Goal: Communication & Community: Answer question/provide support

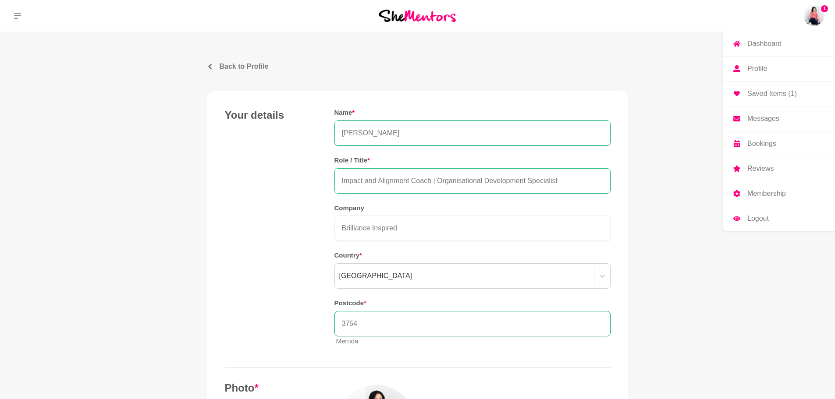
click at [811, 26] on img at bounding box center [813, 15] width 21 height 21
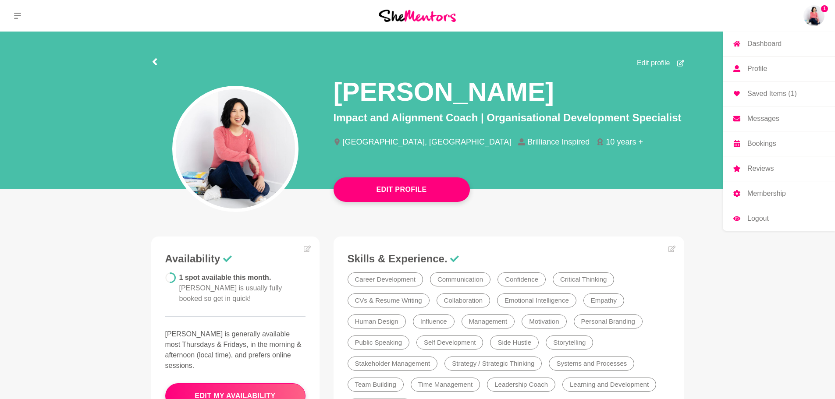
click at [767, 116] on p "Messages" at bounding box center [763, 118] width 32 height 7
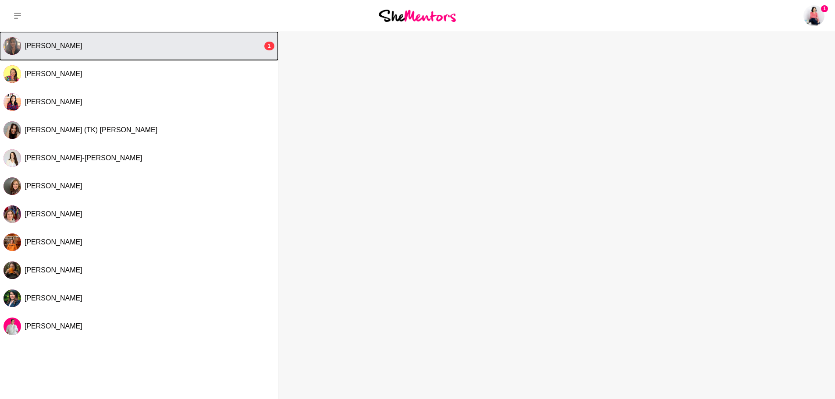
click at [83, 47] on div "[PERSON_NAME]" at bounding box center [144, 46] width 238 height 9
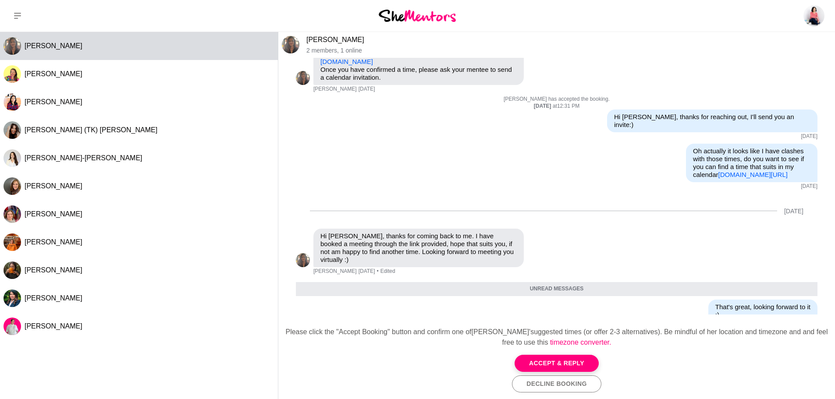
scroll to position [309, 0]
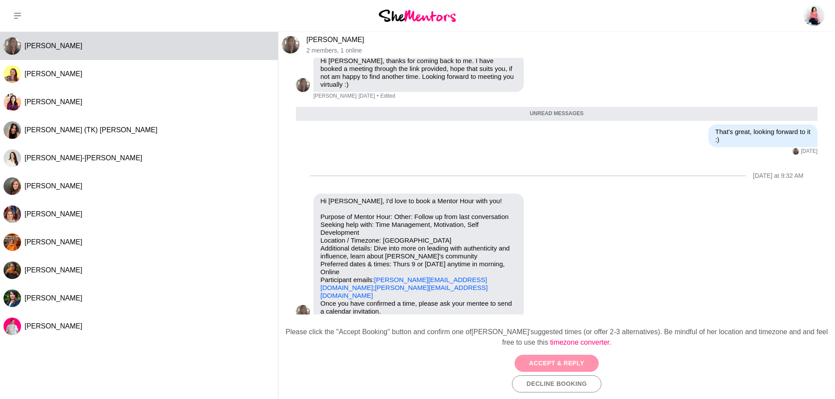
click at [554, 364] on button "Accept & Reply" at bounding box center [556, 363] width 84 height 17
click at [567, 365] on div "Accept & Reply Decline Booking" at bounding box center [556, 374] width 542 height 38
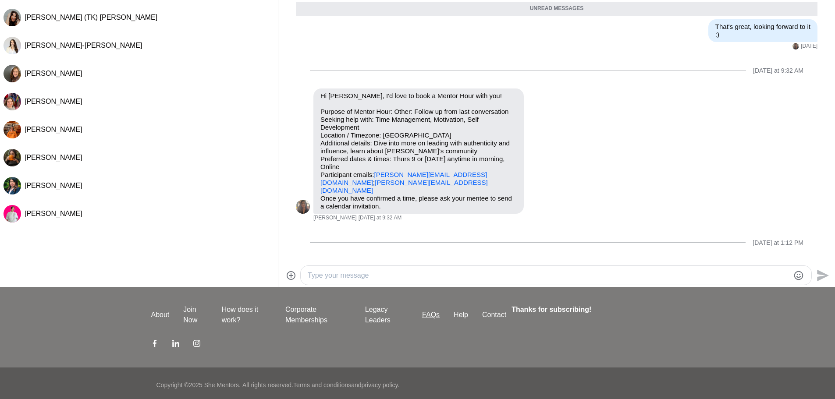
scroll to position [116, 0]
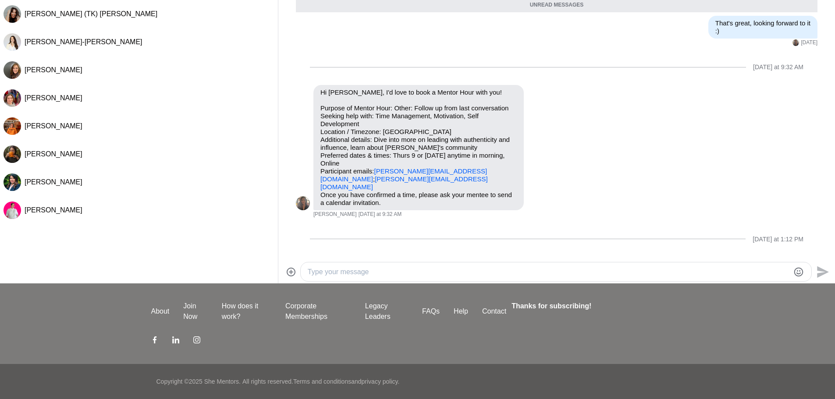
click at [422, 270] on textarea "Type your message" at bounding box center [549, 272] width 482 height 11
type textarea "G"
click at [341, 273] on textarea "Type your message" at bounding box center [549, 272] width 482 height 11
click at [564, 276] on textarea "Hi Nirali, looking forward to connecting again! I could do 9th Oct at 9.30am or" at bounding box center [549, 272] width 482 height 11
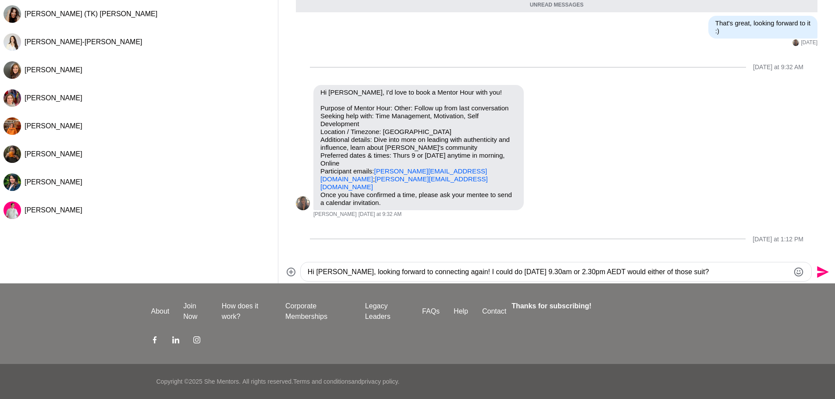
type textarea "Hi [PERSON_NAME], looking forward to connecting again! I could do [DATE] 9.30am…"
click at [821, 269] on icon "Send" at bounding box center [823, 272] width 12 height 12
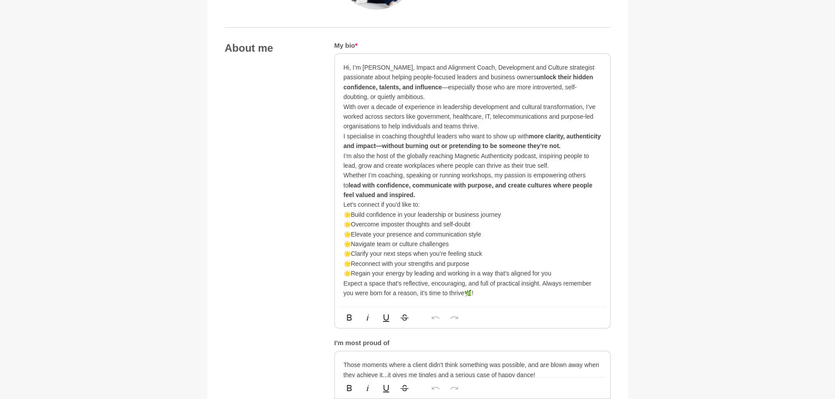
scroll to position [437, 0]
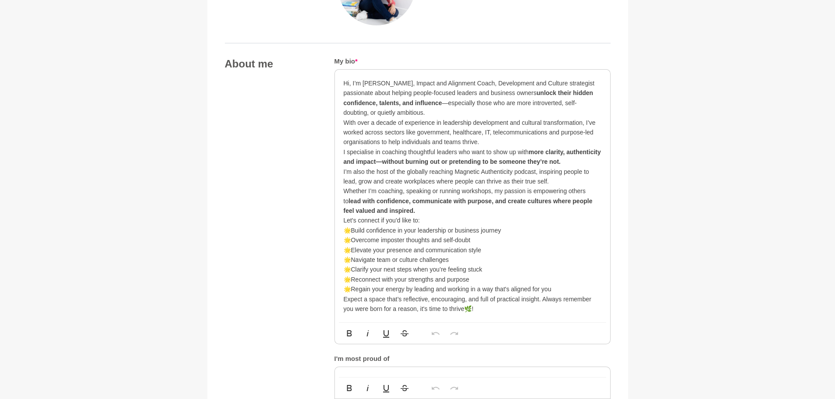
click at [409, 114] on p "Hi, I’m [PERSON_NAME], Impact and Alignment Coach, Development and Culture stra…" at bounding box center [472, 97] width 258 height 39
click at [601, 163] on div "Hi, I’m [PERSON_NAME], Impact and Alignment Coach, Development and Culture stra…" at bounding box center [472, 196] width 275 height 253
click at [344, 153] on p "With over a decade of experience in leadership development and cultural transfo…" at bounding box center [472, 142] width 258 height 49
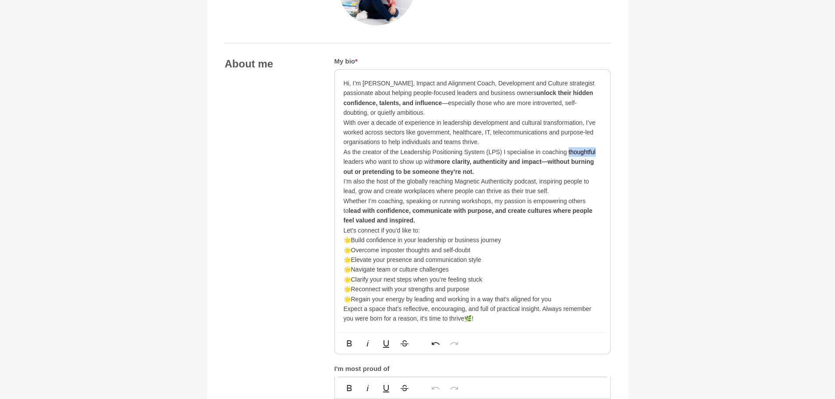
drag, startPoint x: 591, startPoint y: 150, endPoint x: 568, endPoint y: 152, distance: 23.3
click at [568, 152] on p "With over a decade of experience in leadership development and cultural transfo…" at bounding box center [472, 147] width 258 height 59
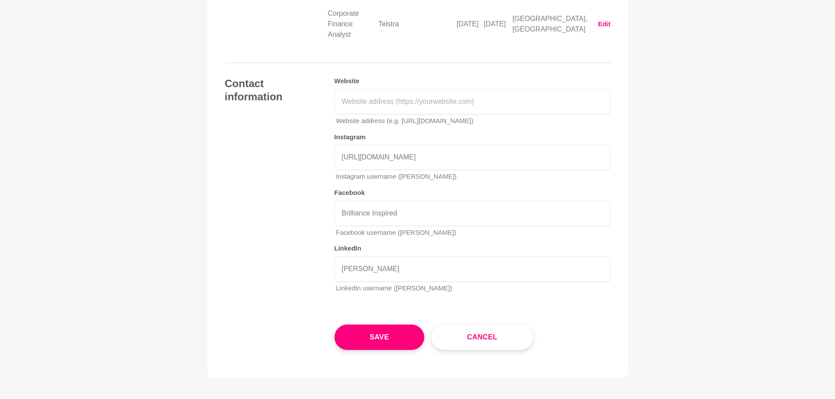
scroll to position [2000, 0]
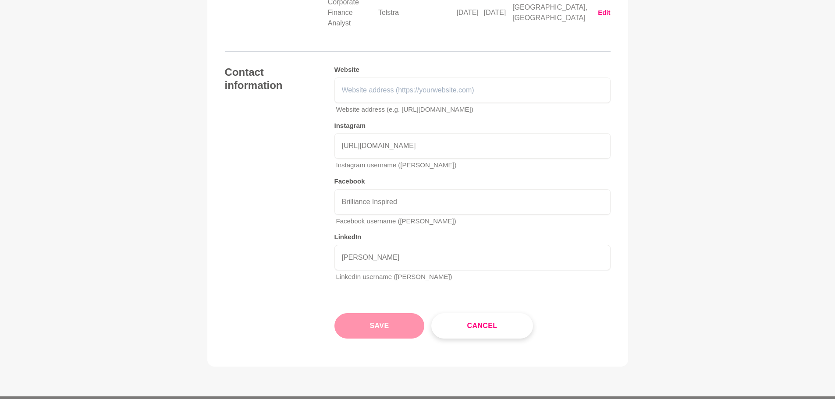
click at [371, 313] on button "Save" at bounding box center [379, 325] width 90 height 25
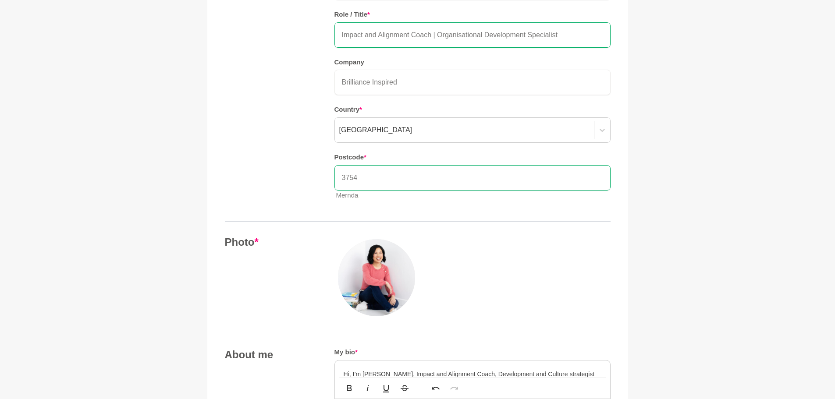
scroll to position [28, 0]
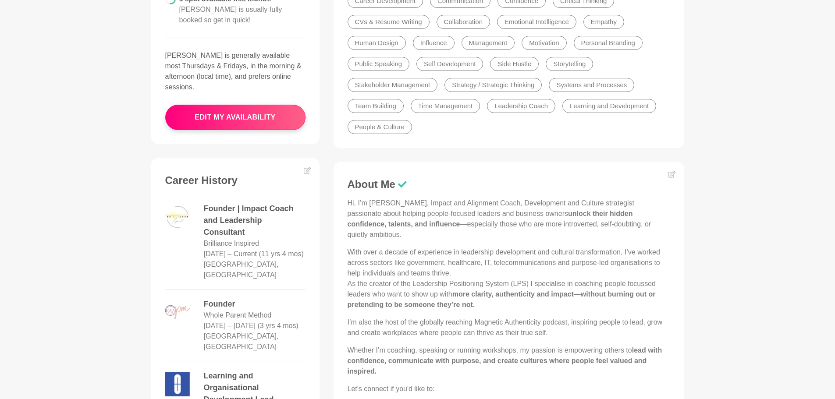
scroll to position [175, 0]
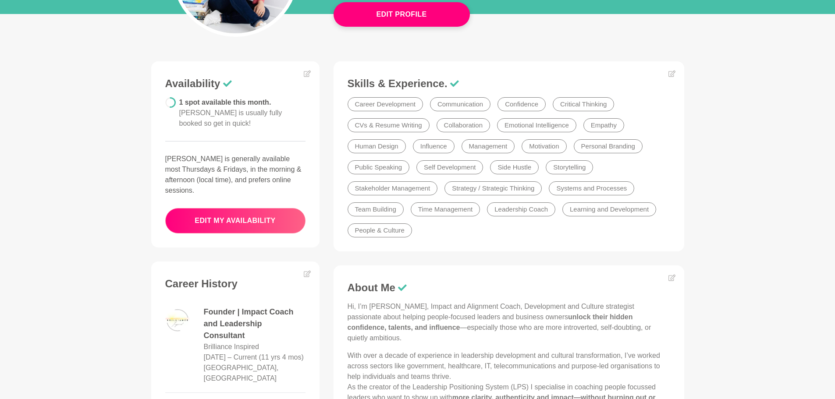
click at [226, 215] on button "edit my availability" at bounding box center [235, 220] width 140 height 25
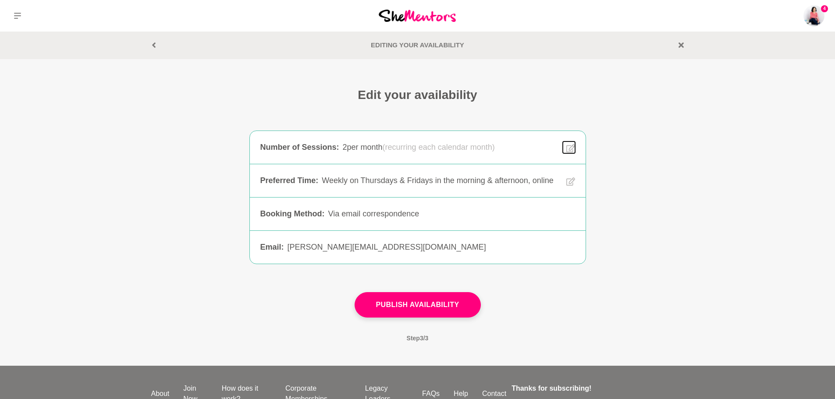
click at [571, 149] on icon at bounding box center [570, 148] width 9 height 8
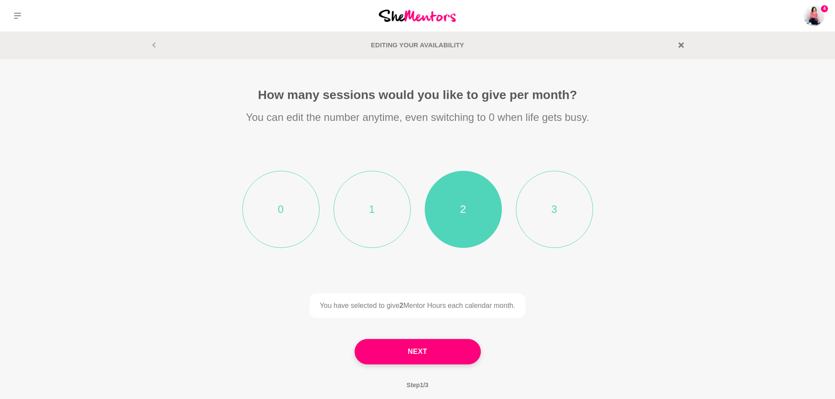
click at [383, 189] on li "1" at bounding box center [371, 209] width 77 height 77
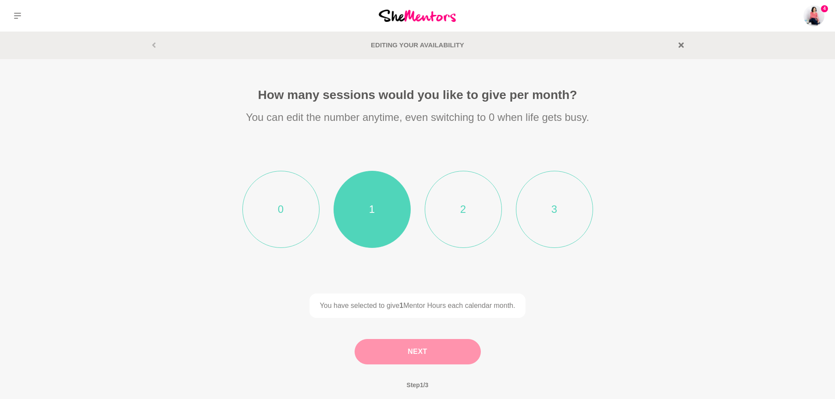
click at [429, 351] on button "Next" at bounding box center [417, 351] width 126 height 25
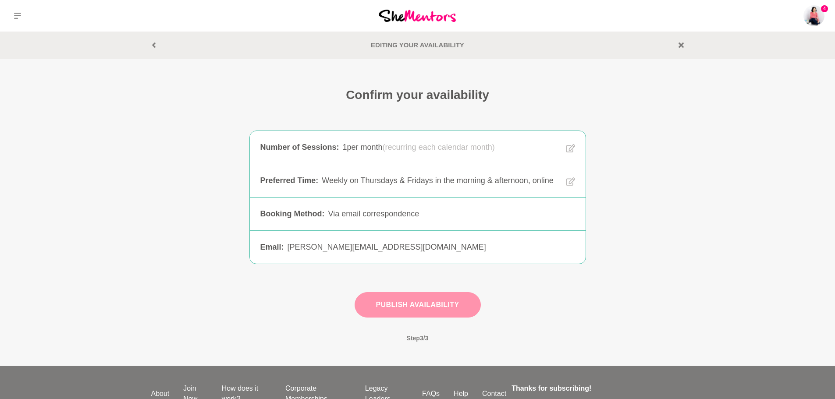
click at [443, 314] on button "Publish Availability" at bounding box center [417, 304] width 126 height 25
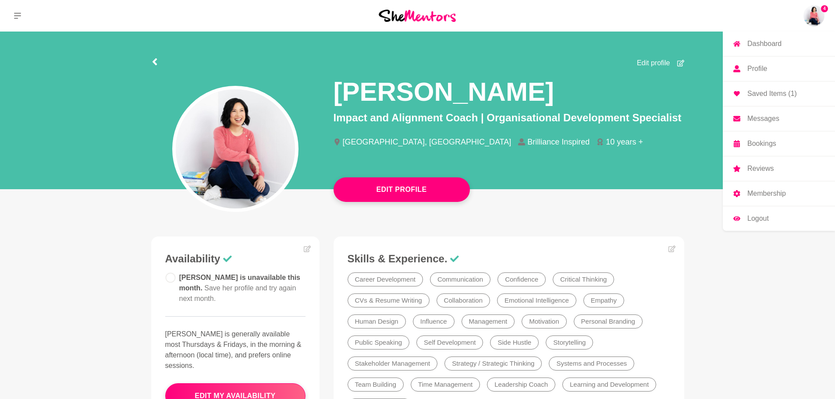
click at [815, 11] on img at bounding box center [813, 15] width 21 height 21
click at [757, 116] on p "Messages" at bounding box center [763, 118] width 32 height 7
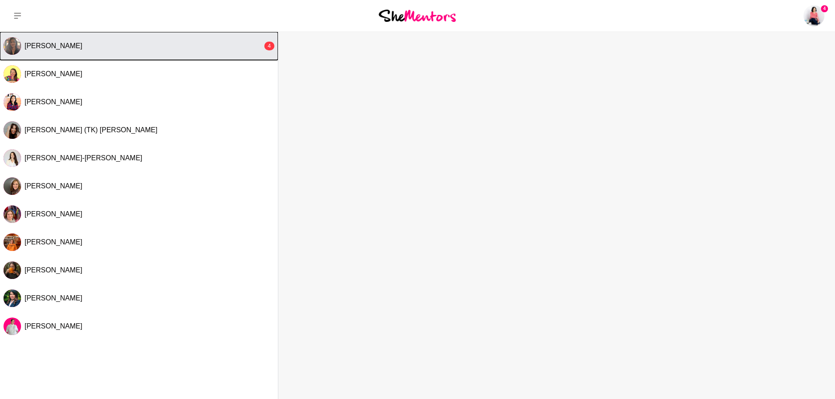
click at [131, 39] on button "[PERSON_NAME] 4" at bounding box center [139, 46] width 278 height 28
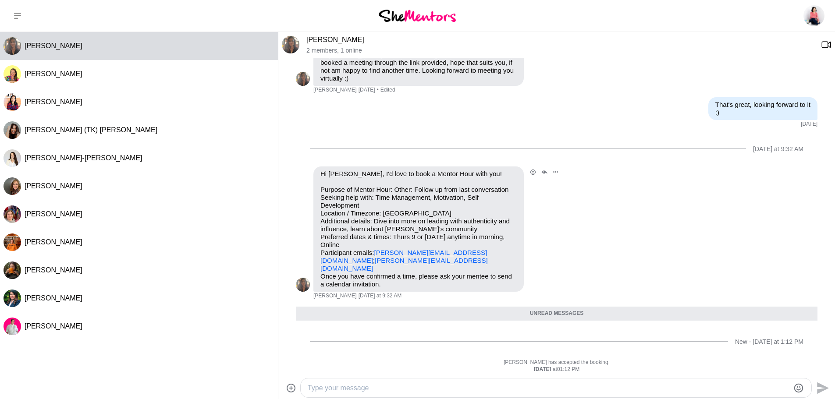
scroll to position [313, 0]
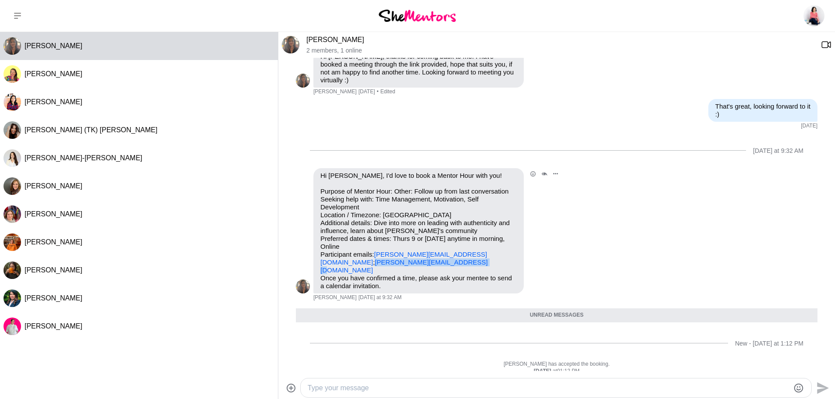
drag, startPoint x: 416, startPoint y: 252, endPoint x: 309, endPoint y: 254, distance: 107.4
click at [309, 254] on div "Reply Pin Mark as unread Flag Mute Hi [PERSON_NAME], I'd love to book a Mentor …" at bounding box center [556, 234] width 521 height 133
copy link "[PERSON_NAME][EMAIL_ADDRESS][DOMAIN_NAME]"
click at [448, 194] on p "Purpose of Mentor Hour: Other: Follow up from last conversation Seeking help wi…" at bounding box center [418, 231] width 196 height 87
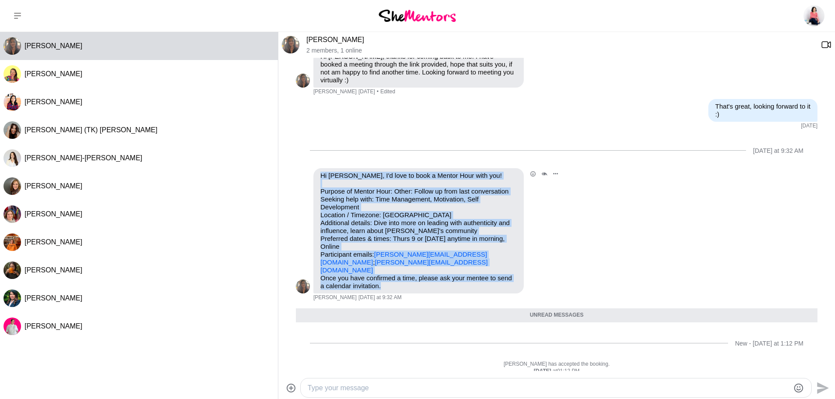
drag, startPoint x: 322, startPoint y: 166, endPoint x: 414, endPoint y: 272, distance: 140.3
click at [414, 272] on div "Hi [PERSON_NAME], I'd love to book a Mentor Hour with you! Purpose of Mentor Ho…" at bounding box center [418, 231] width 196 height 118
copy div "Hi [PERSON_NAME], I'd love to book a Mentor Hour with you! Purpose of Mentor Ho…"
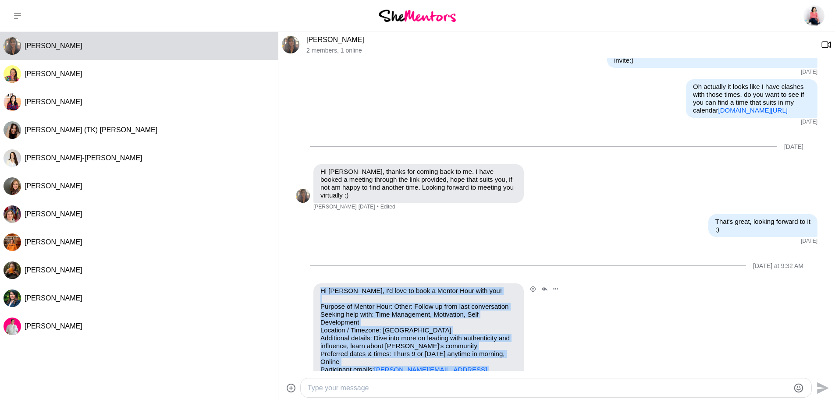
scroll to position [182, 0]
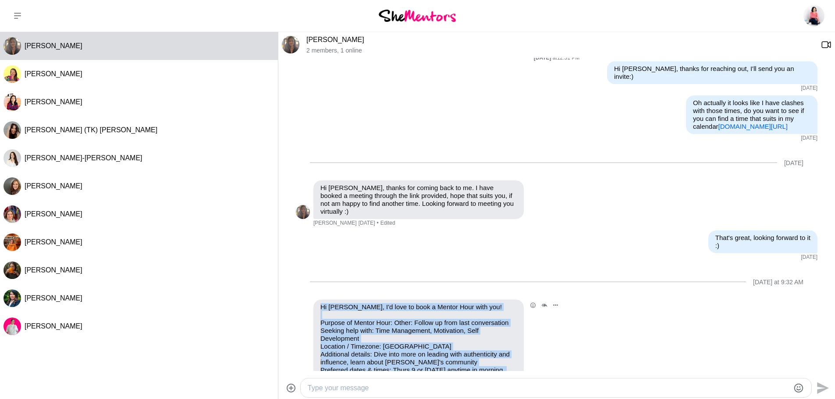
click at [392, 303] on p "Hi [PERSON_NAME], I'd love to book a Mentor Hour with you!" at bounding box center [418, 307] width 196 height 8
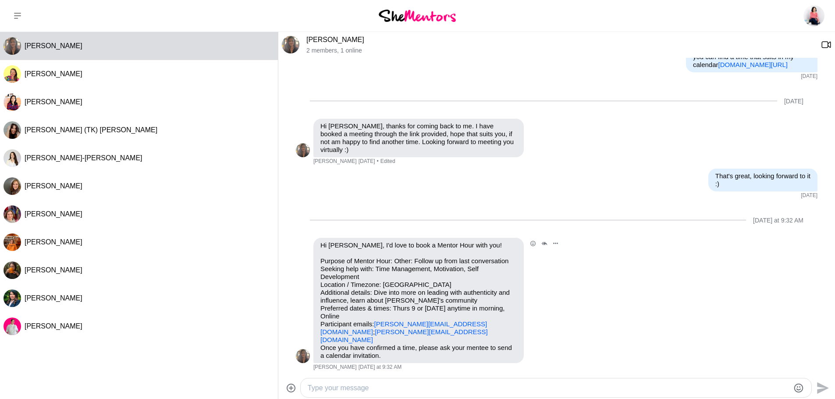
scroll to position [269, 0]
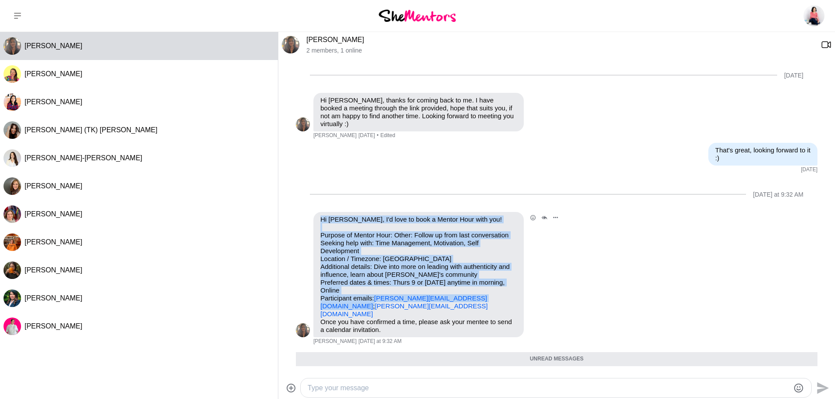
drag, startPoint x: 322, startPoint y: 212, endPoint x: 484, endPoint y: 289, distance: 179.3
click at [484, 289] on div "Hi [PERSON_NAME], I'd love to book a Mentor Hour with you! Purpose of Mentor Ho…" at bounding box center [418, 275] width 196 height 118
drag, startPoint x: 367, startPoint y: 237, endPoint x: 342, endPoint y: 221, distance: 29.8
click at [367, 237] on p "Purpose of Mentor Hour: Other: Follow up from last conversation Seeking help wi…" at bounding box center [418, 274] width 196 height 87
click at [325, 216] on p "Hi [PERSON_NAME], I'd love to book a Mentor Hour with you!" at bounding box center [418, 220] width 196 height 8
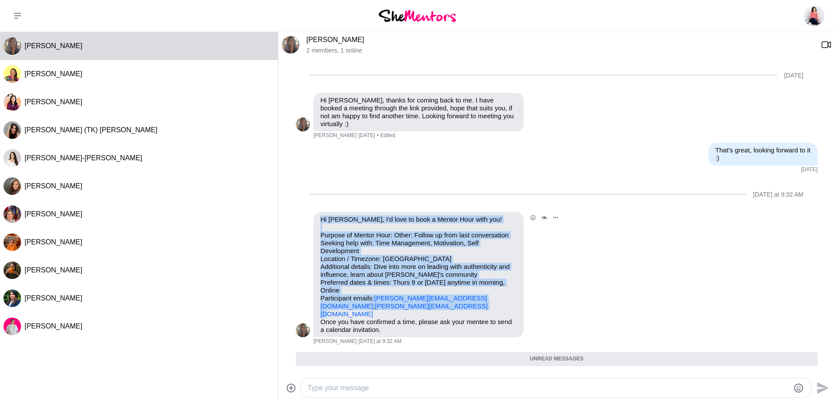
drag, startPoint x: 321, startPoint y: 211, endPoint x: 434, endPoint y: 297, distance: 141.7
click at [434, 297] on div "Hi [PERSON_NAME], I'd love to book a Mentor Hour with you! Purpose of Mentor Ho…" at bounding box center [418, 275] width 196 height 118
copy div "Hi [PERSON_NAME], I'd love to book a Mentor Hour with you! Purpose of Mentor Ho…"
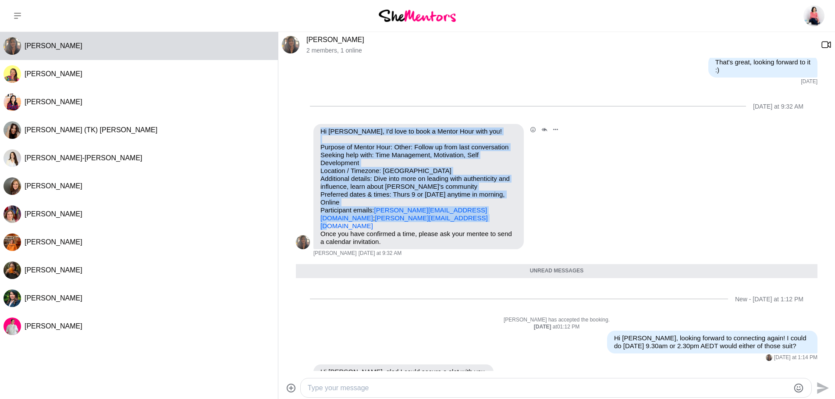
scroll to position [401, 0]
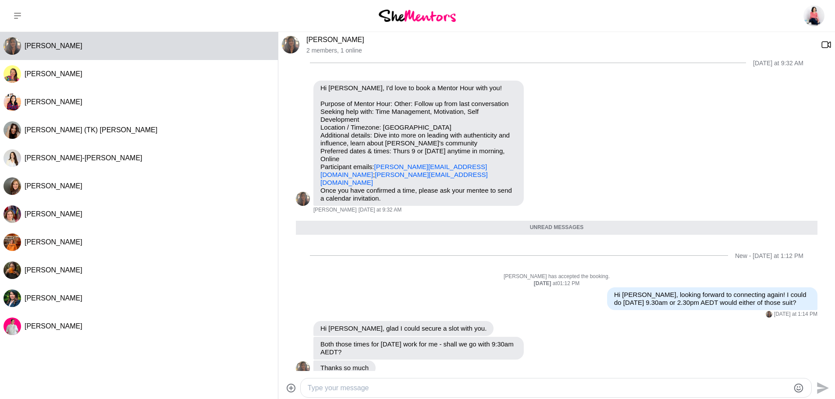
click at [411, 384] on textarea "Type your message" at bounding box center [549, 388] width 482 height 11
type textarea "Amazing, just sent you an invite"
click at [824, 386] on icon "Send" at bounding box center [823, 388] width 12 height 12
